Goal: Register for event/course

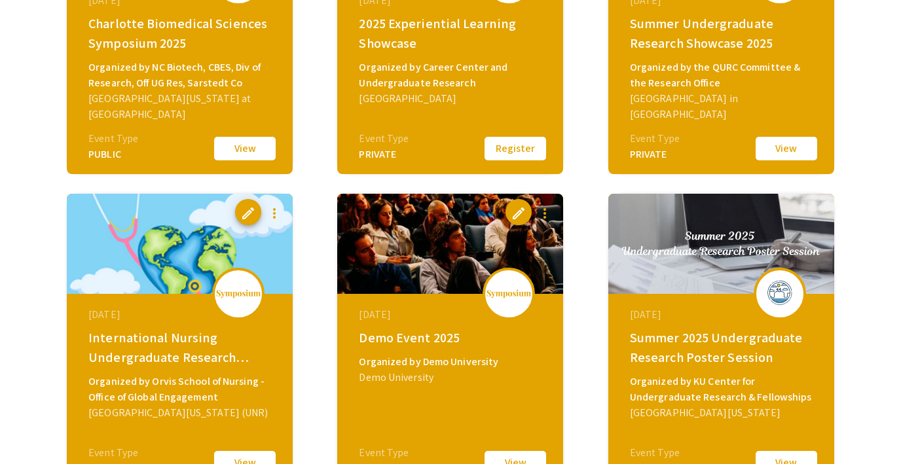
scroll to position [293, 0]
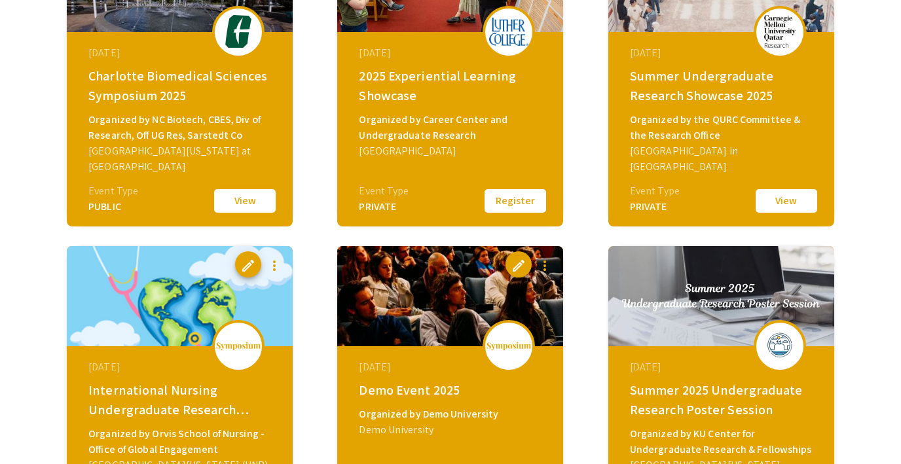
click at [250, 199] on button "View" at bounding box center [245, 201] width 66 height 28
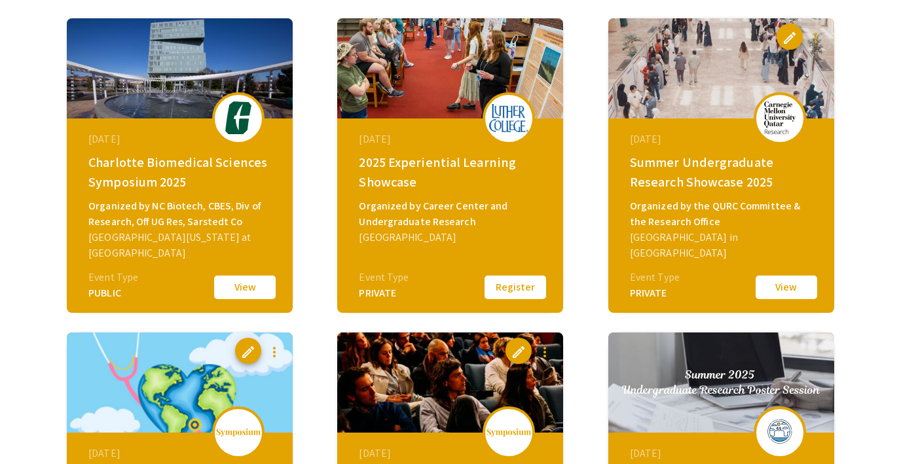
scroll to position [268, 0]
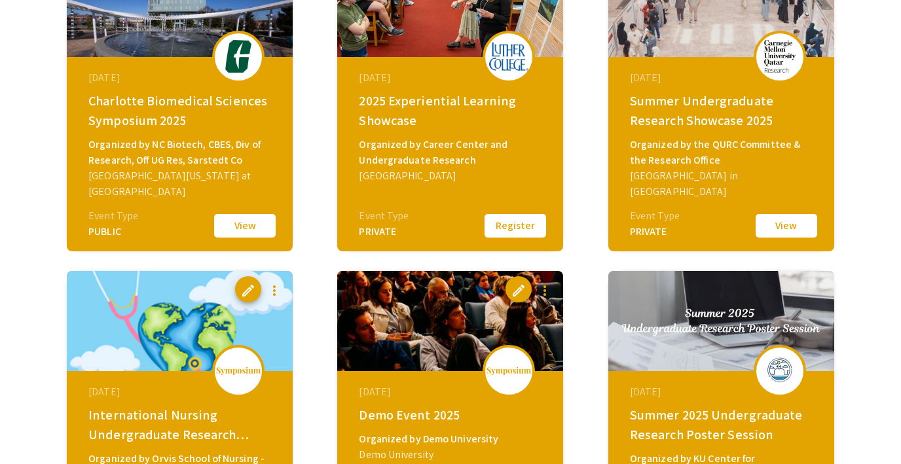
click at [516, 218] on button "Register" at bounding box center [516, 226] width 66 height 28
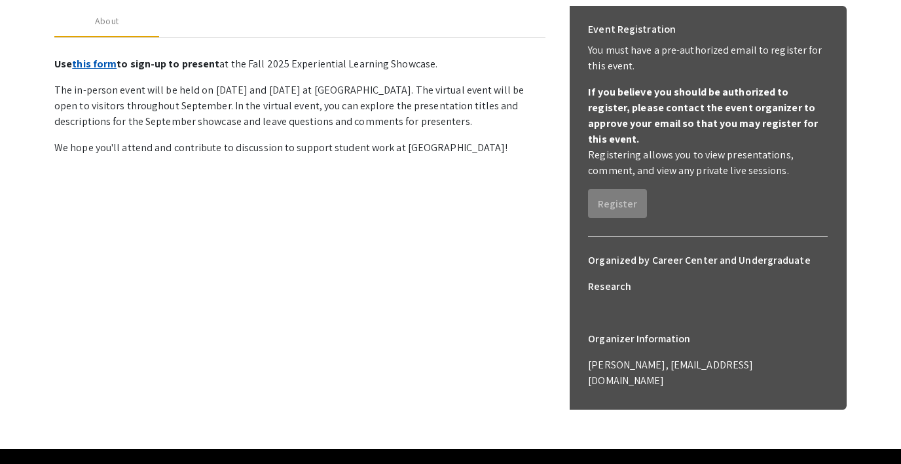
scroll to position [198, 0]
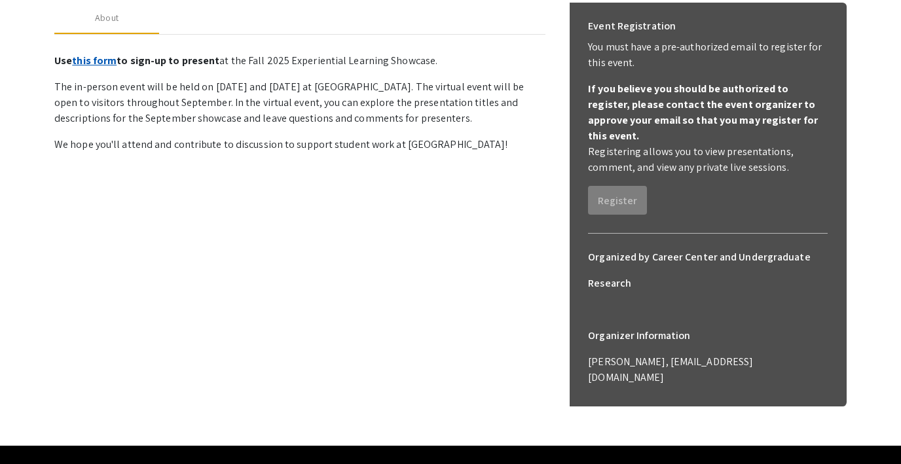
click at [94, 58] on link "this form" at bounding box center [94, 61] width 45 height 14
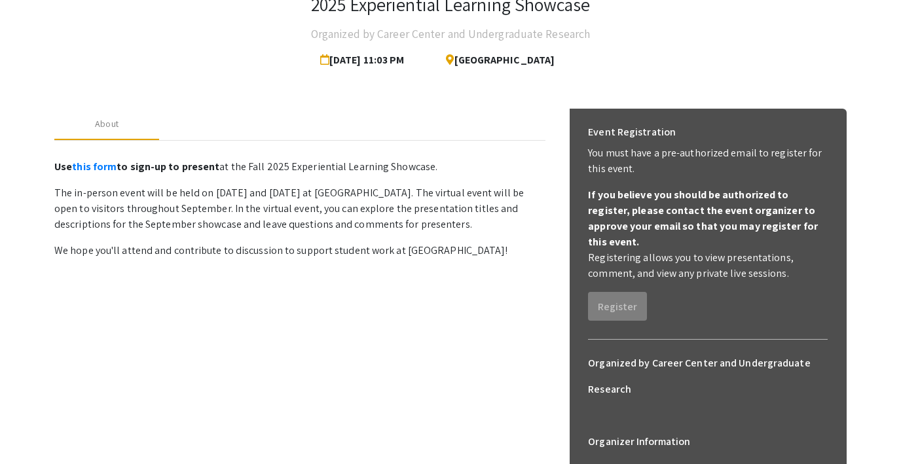
scroll to position [200, 0]
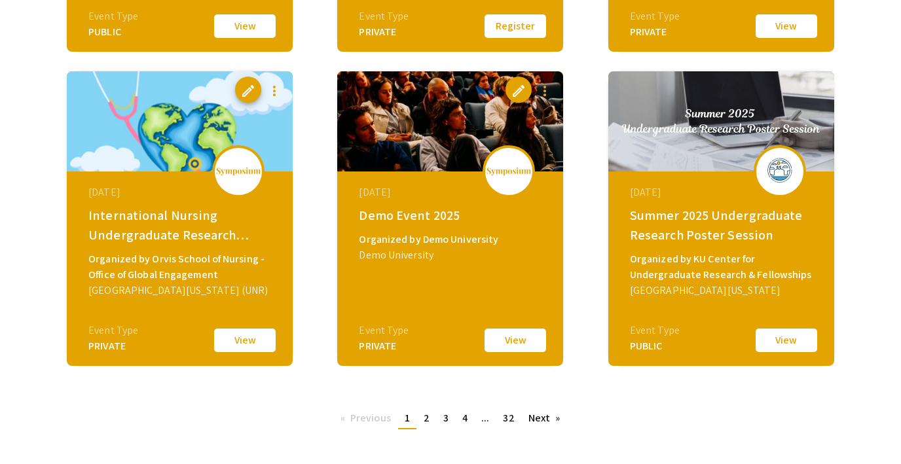
scroll to position [478, 0]
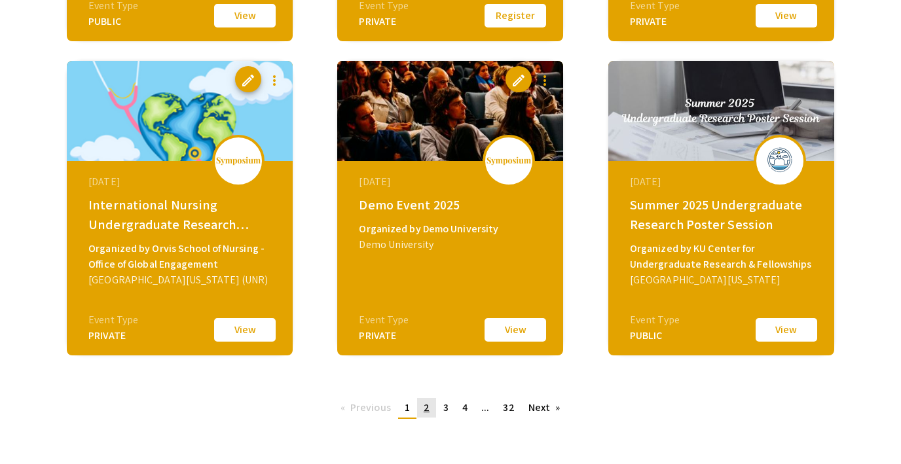
click at [425, 407] on span "2" at bounding box center [427, 408] width 6 height 14
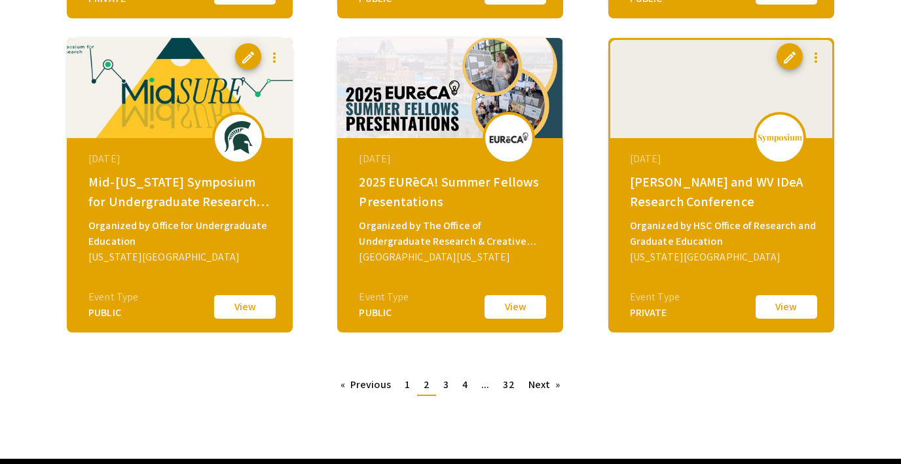
scroll to position [502, 0]
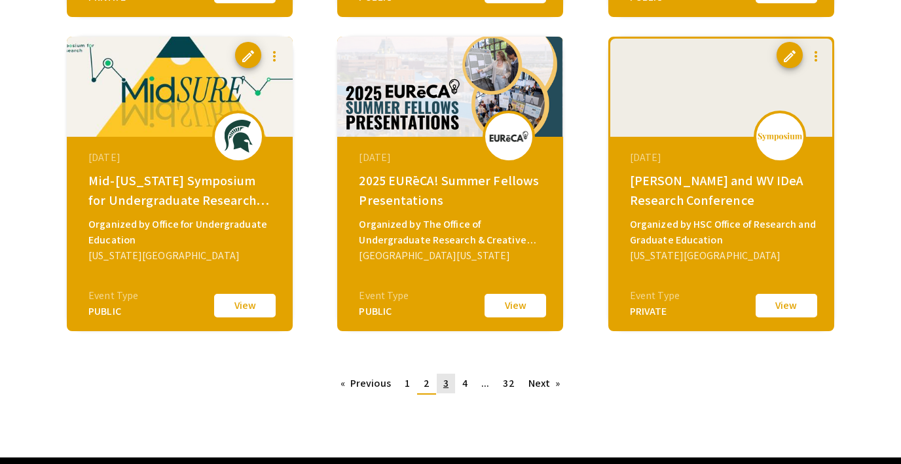
click at [444, 387] on span "3" at bounding box center [446, 384] width 5 height 14
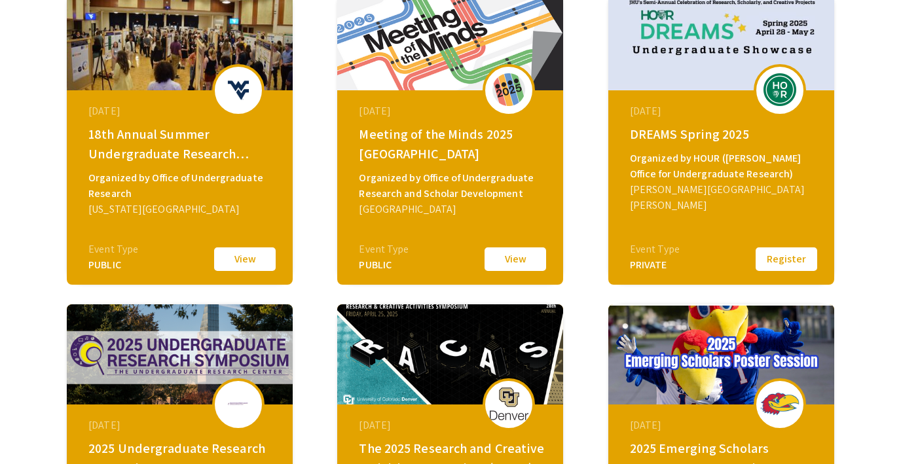
scroll to position [204, 0]
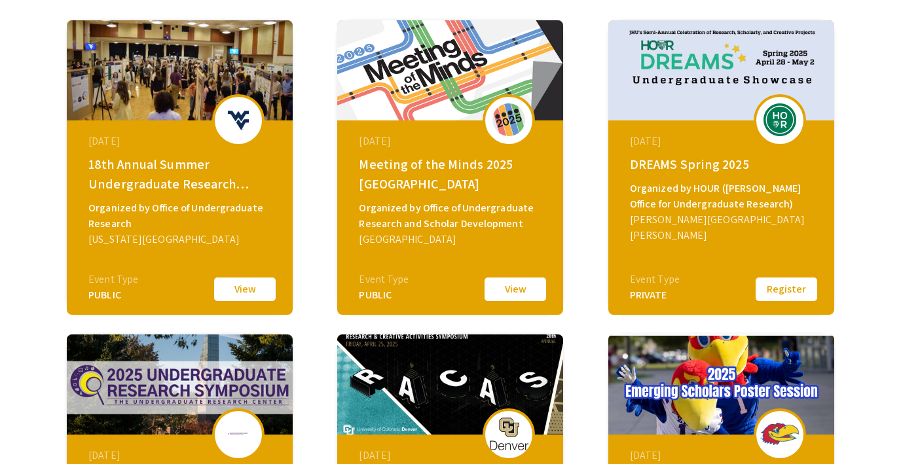
click at [779, 286] on button "Register" at bounding box center [787, 290] width 66 height 28
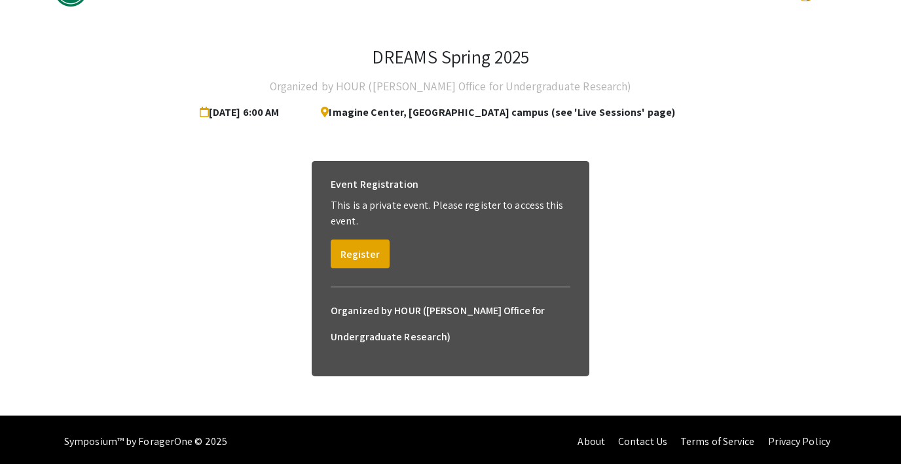
scroll to position [43, 0]
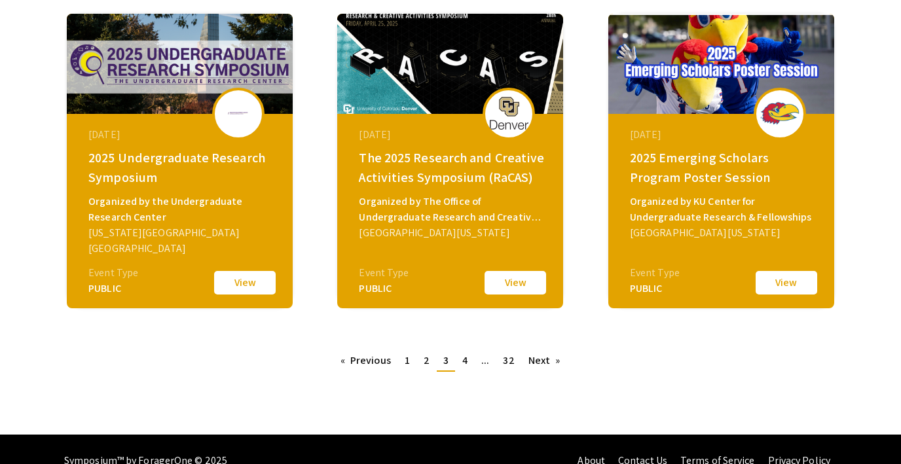
scroll to position [533, 0]
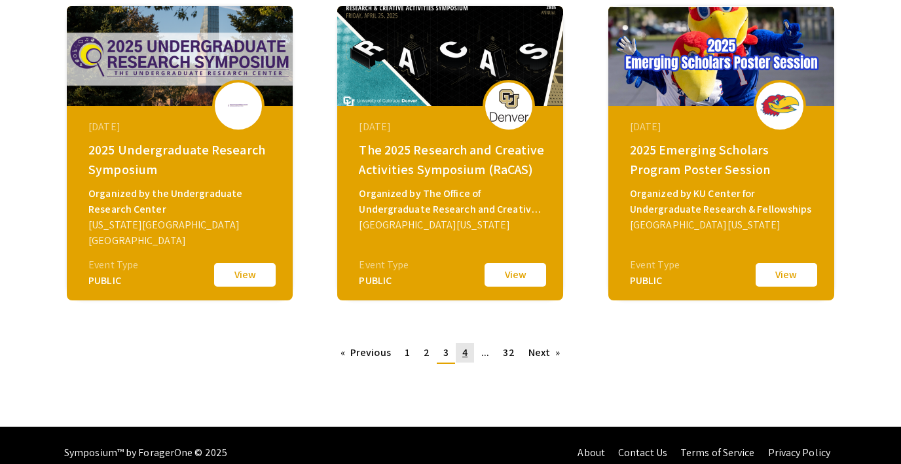
click at [463, 357] on span "4" at bounding box center [465, 353] width 5 height 14
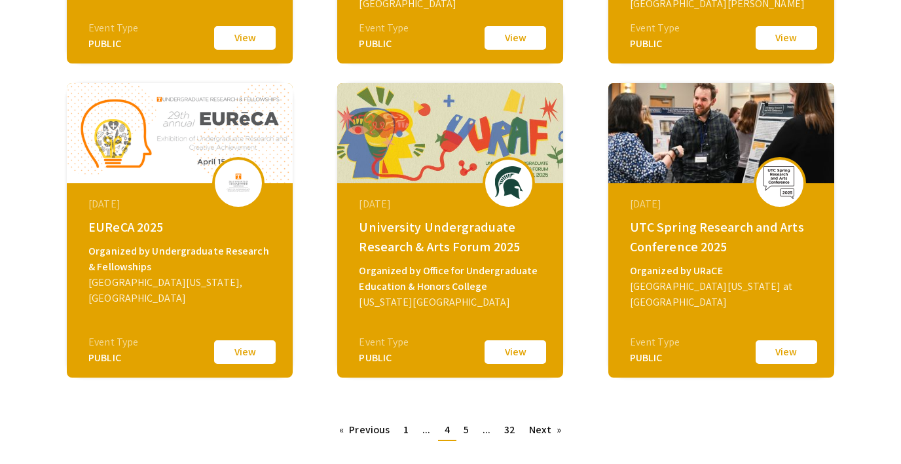
scroll to position [457, 0]
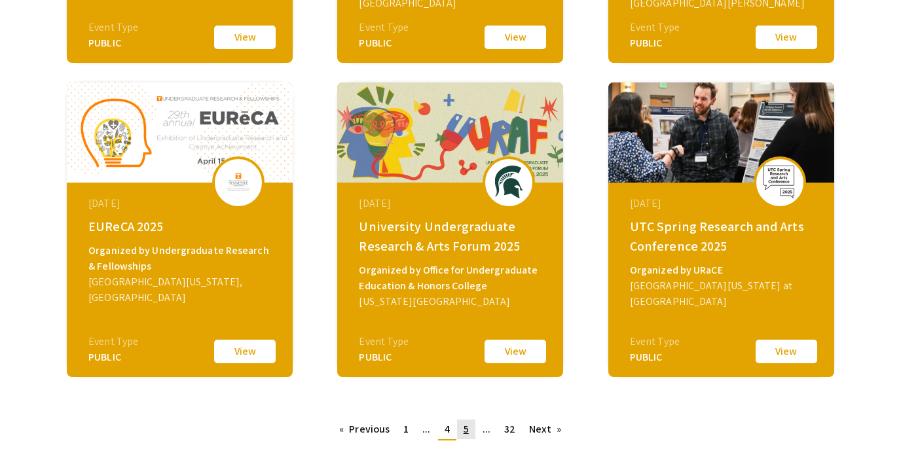
click at [468, 425] on span "5" at bounding box center [466, 430] width 5 height 14
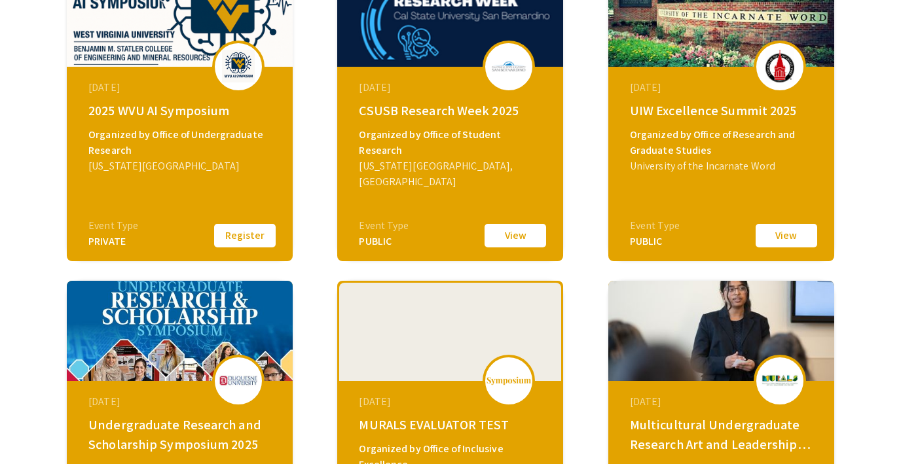
scroll to position [259, 0]
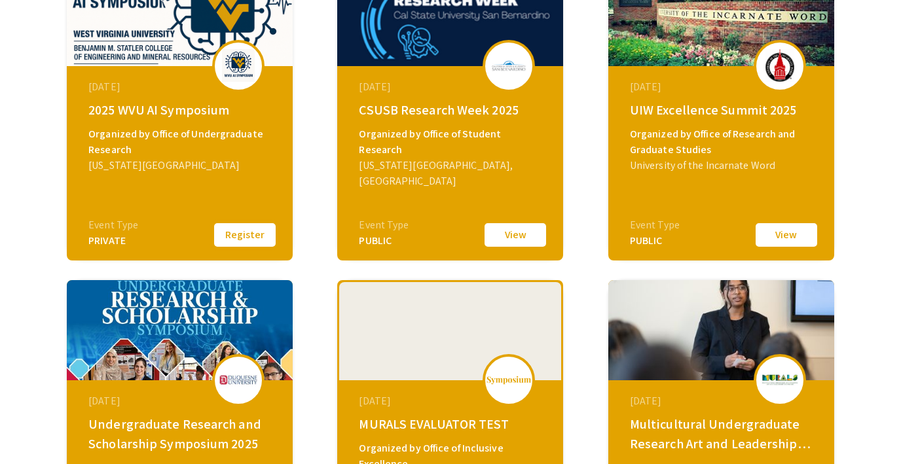
click at [254, 233] on button "Register" at bounding box center [245, 235] width 66 height 28
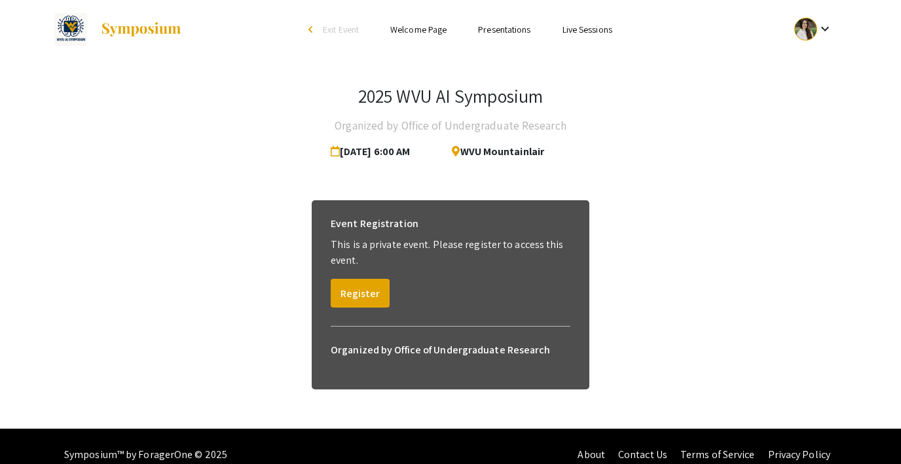
scroll to position [17, 0]
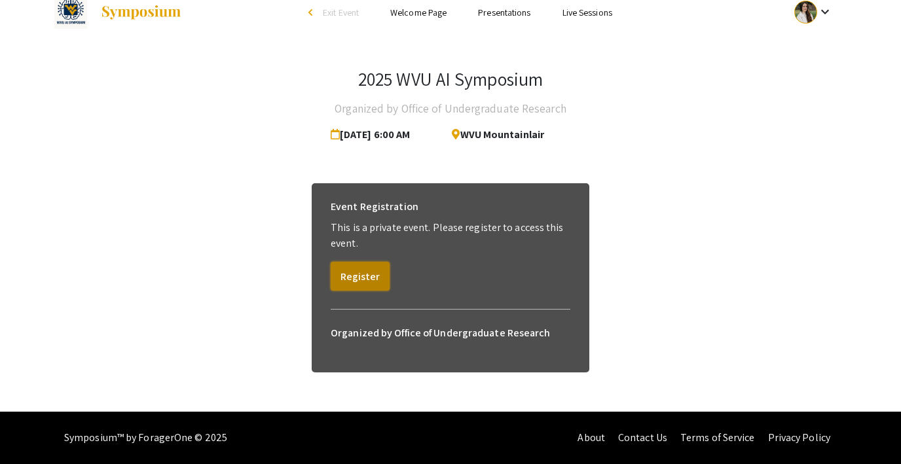
click at [356, 277] on button "Register" at bounding box center [360, 276] width 59 height 29
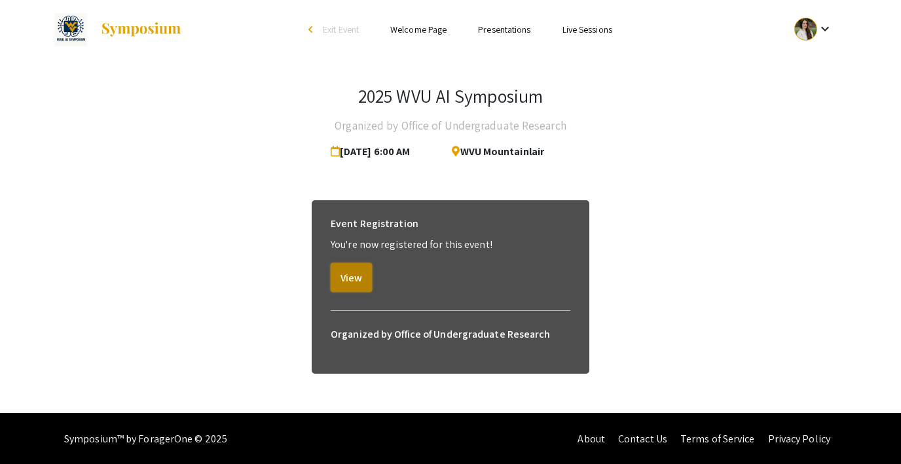
click at [350, 274] on button "View" at bounding box center [351, 277] width 41 height 29
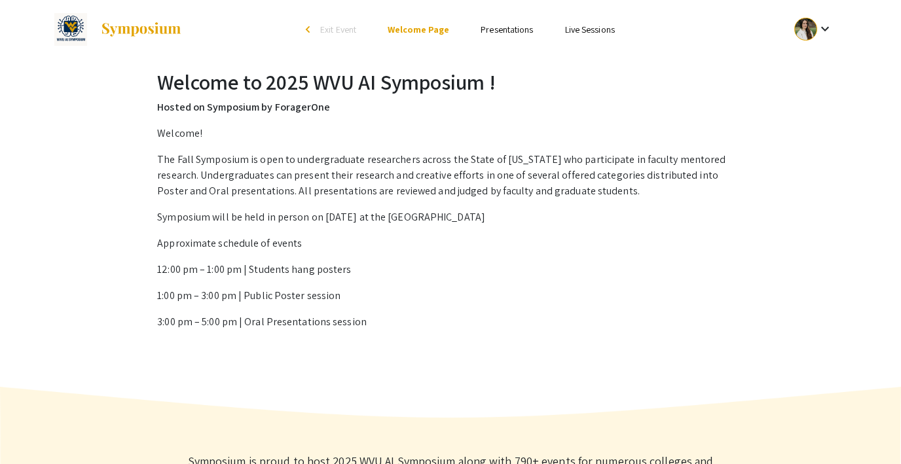
click at [494, 26] on link "Presentations" at bounding box center [507, 30] width 52 height 12
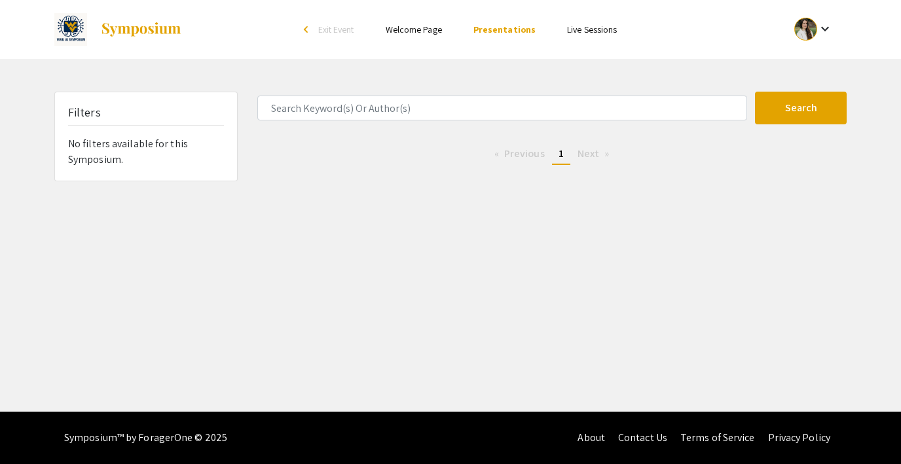
click at [580, 28] on link "Live Sessions" at bounding box center [592, 30] width 50 height 12
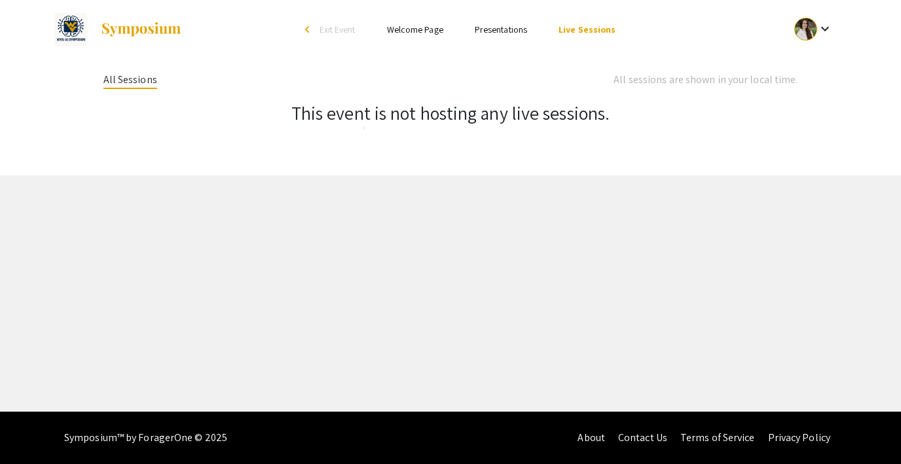
click at [404, 31] on link "Welcome Page" at bounding box center [415, 30] width 56 height 12
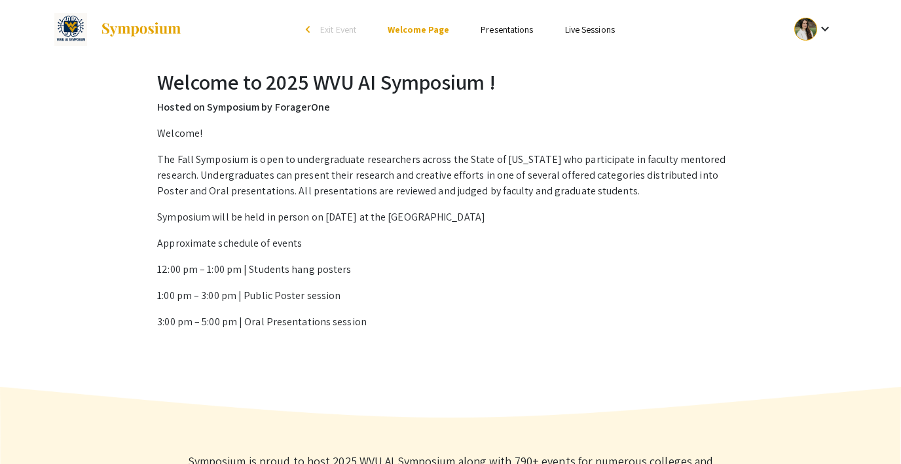
click at [326, 33] on span "Exit Event" at bounding box center [338, 30] width 36 height 12
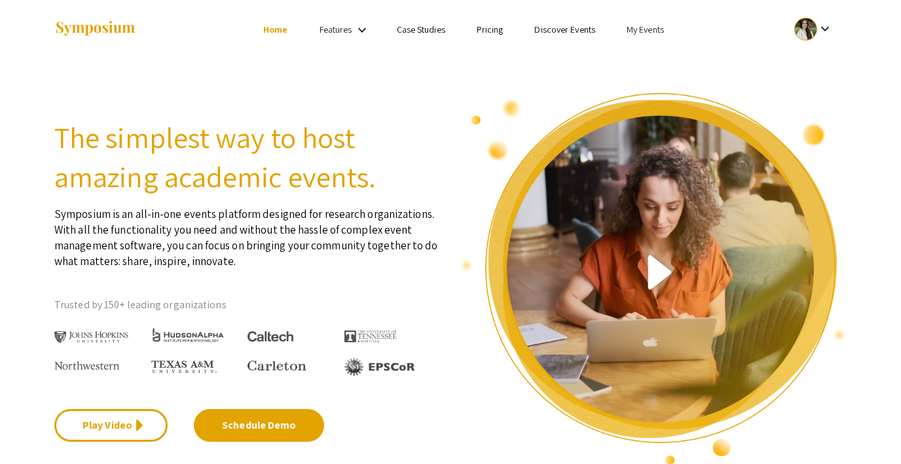
click at [643, 27] on link "My Events" at bounding box center [645, 30] width 37 height 12
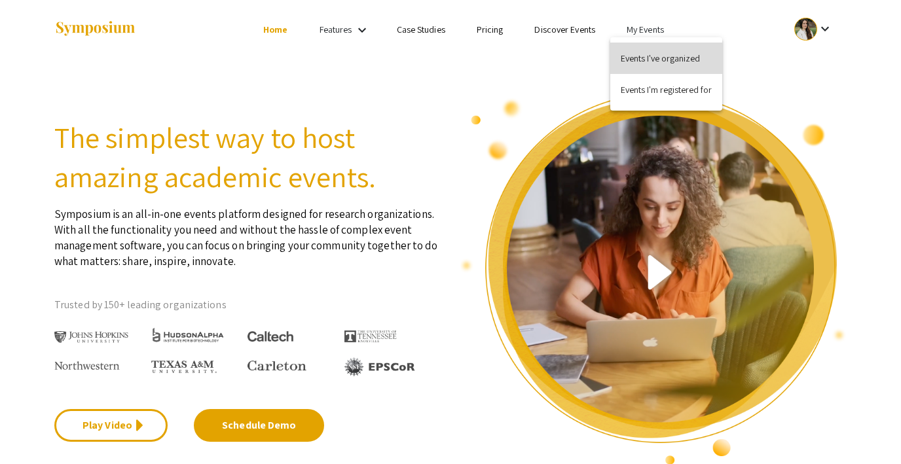
click at [631, 53] on button "Events I've organized" at bounding box center [667, 58] width 112 height 31
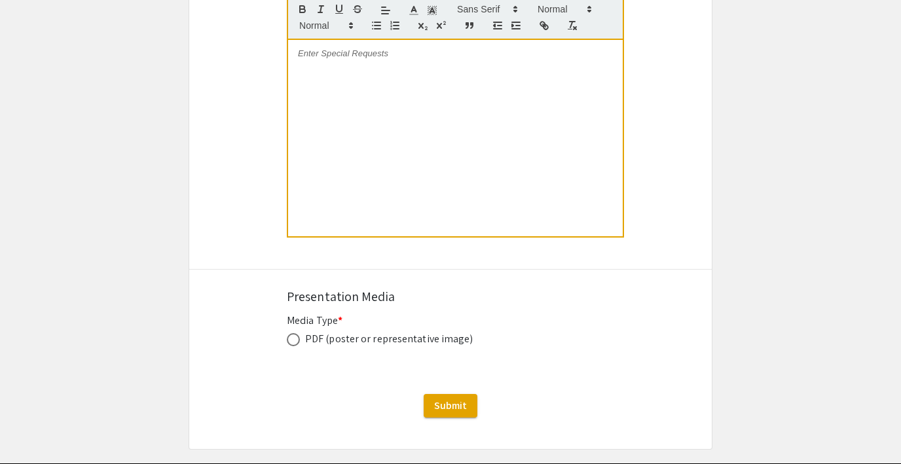
scroll to position [2714, 0]
